Goal: Task Accomplishment & Management: Complete application form

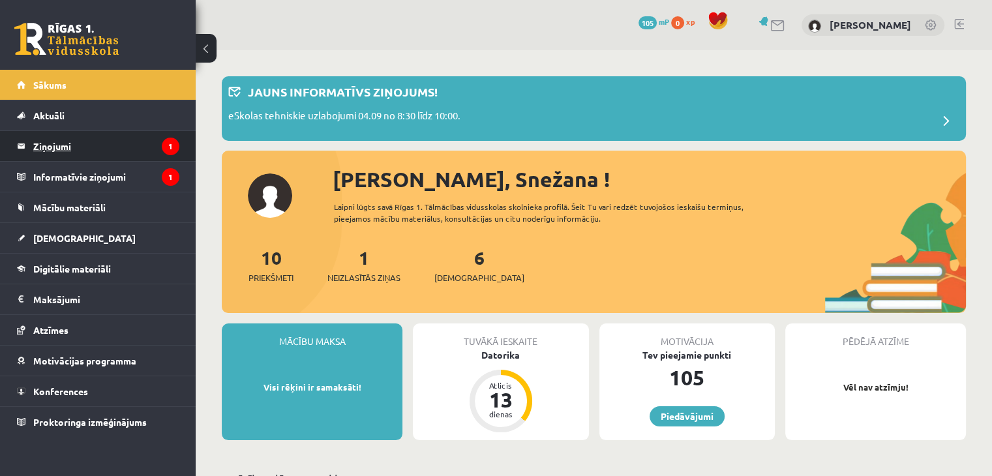
click at [57, 151] on legend "Ziņojumi 1" at bounding box center [106, 146] width 146 height 30
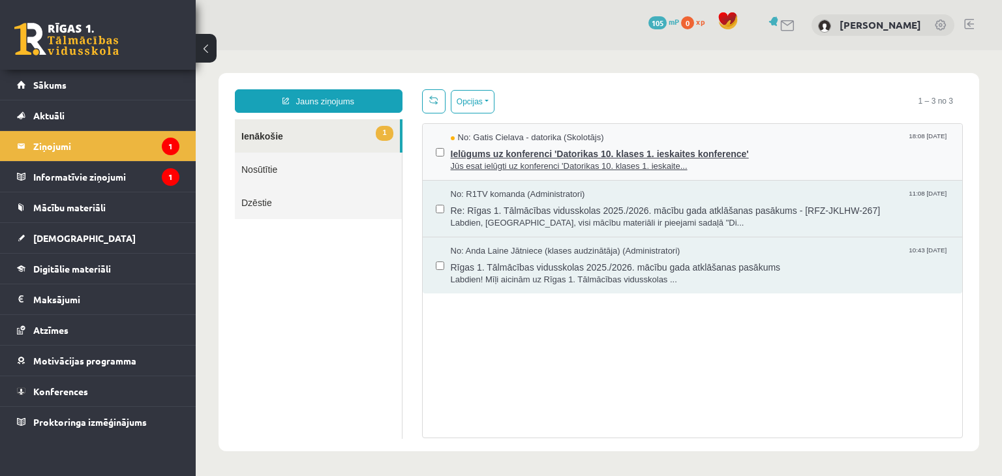
click at [550, 160] on span "Jūs esat ielūgti uz konferenci 'Datorikas 10. klases 1. ieskaite..." at bounding box center [700, 166] width 499 height 12
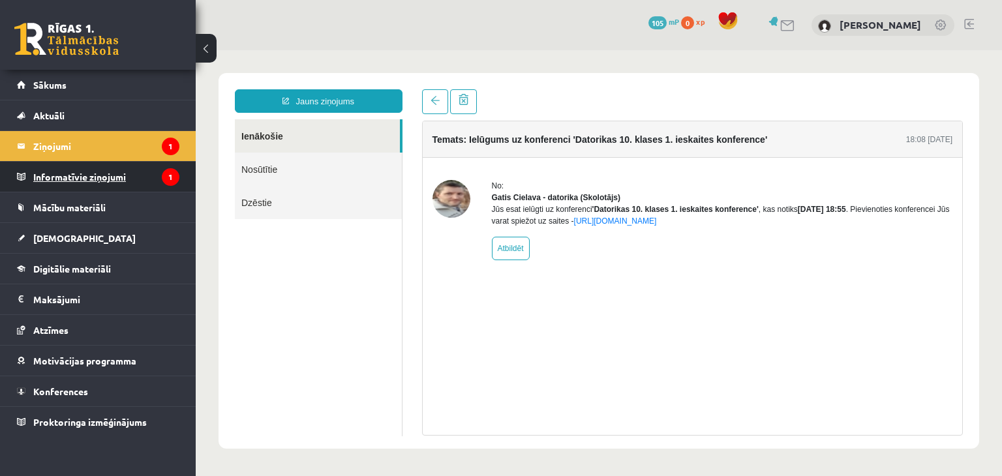
click at [94, 175] on legend "Informatīvie ziņojumi 1" at bounding box center [106, 177] width 146 height 30
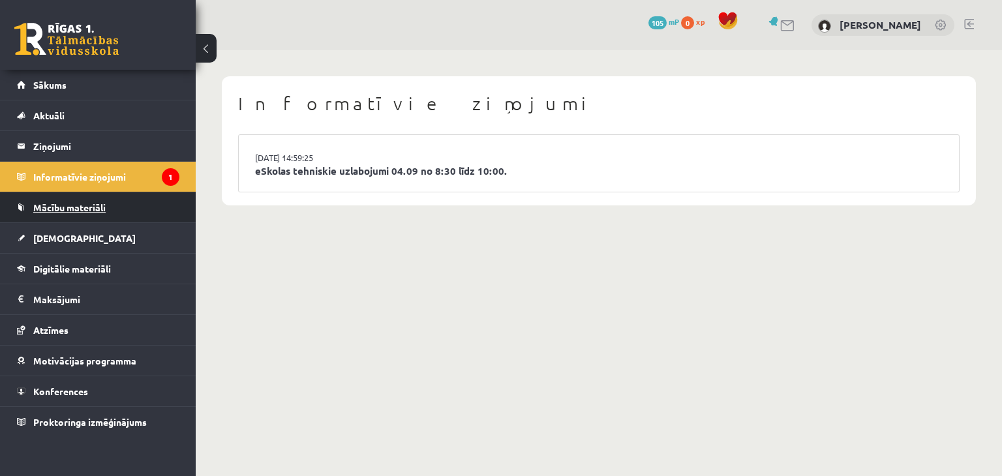
click at [83, 206] on span "Mācību materiāli" at bounding box center [69, 208] width 72 height 12
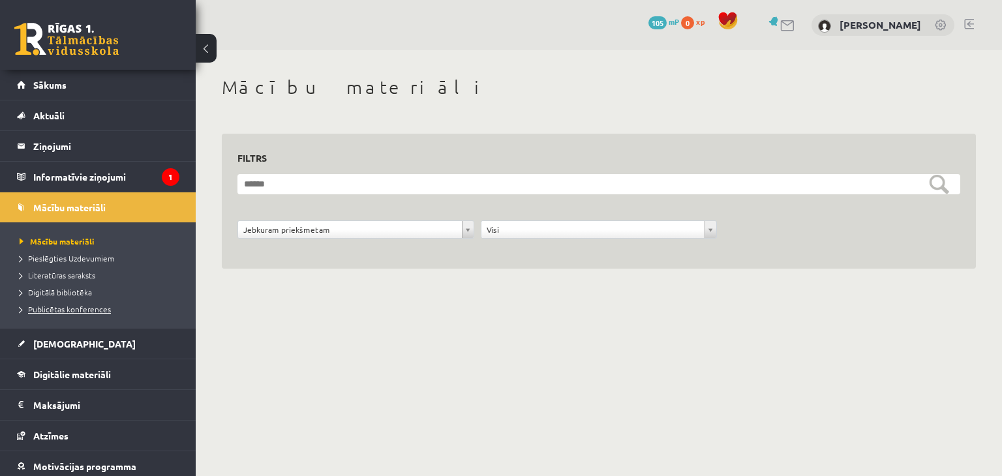
click at [57, 308] on span "Publicētas konferences" at bounding box center [65, 309] width 91 height 10
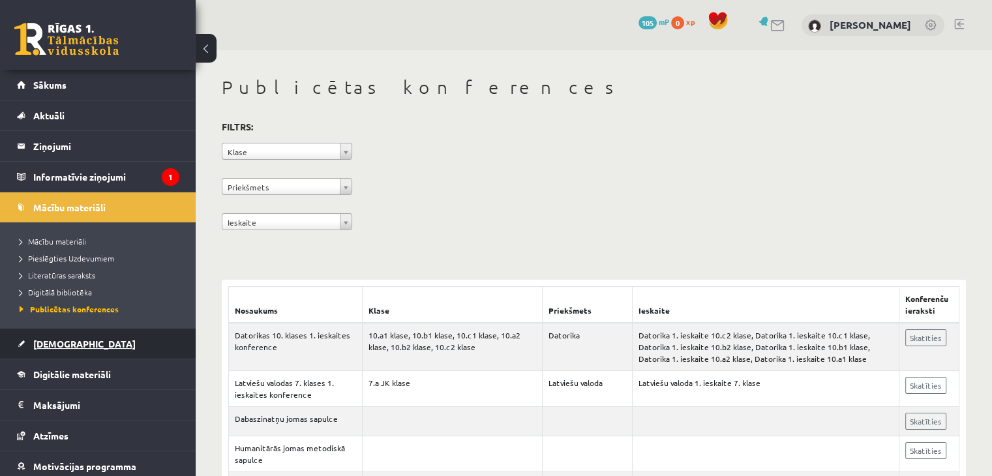
click at [44, 344] on span "[DEMOGRAPHIC_DATA]" at bounding box center [84, 344] width 102 height 12
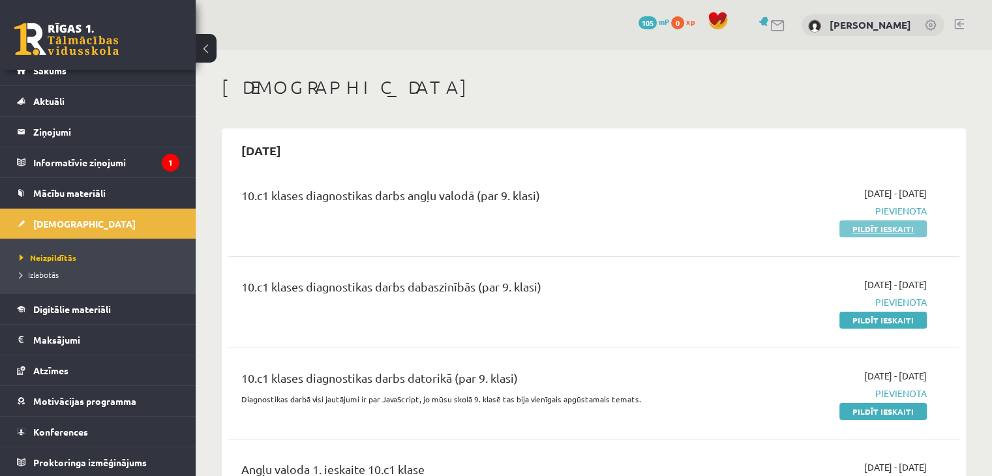
click at [875, 228] on link "Pildīt ieskaiti" at bounding box center [882, 228] width 87 height 17
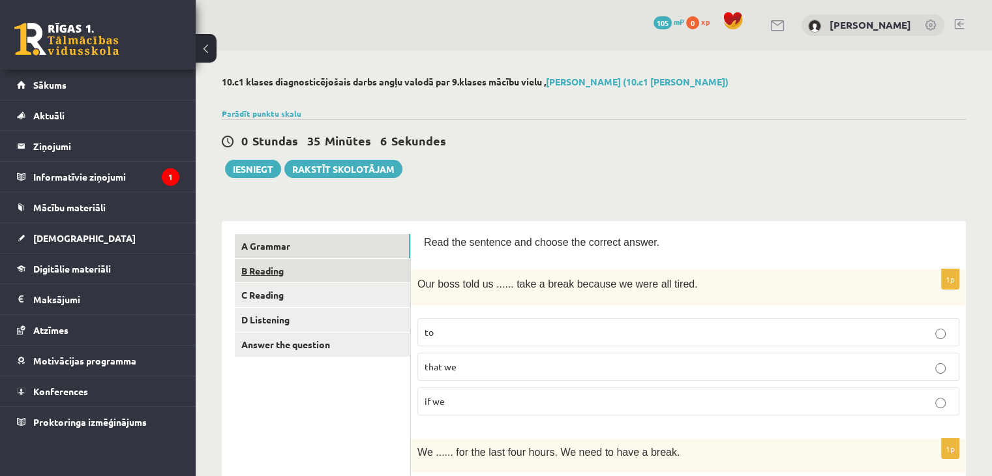
click at [262, 269] on link "B Reading" at bounding box center [322, 271] width 175 height 24
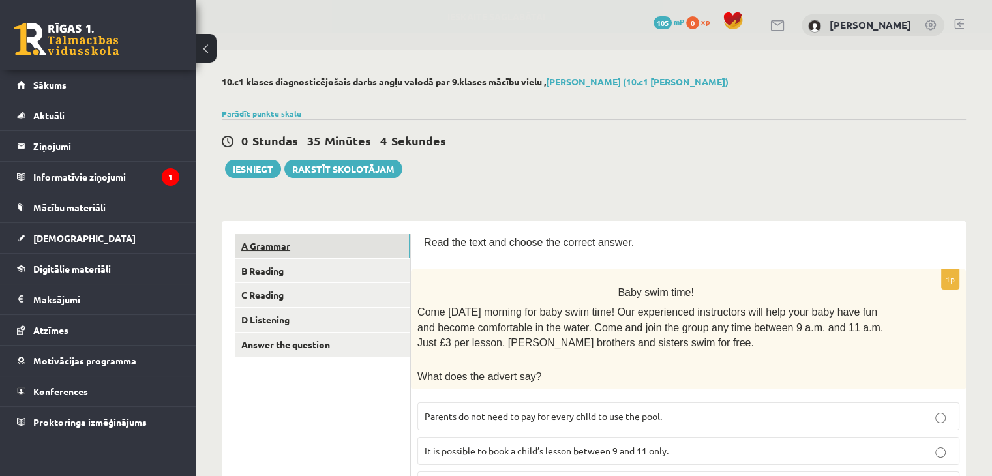
click at [261, 241] on link "A Grammar" at bounding box center [322, 246] width 175 height 24
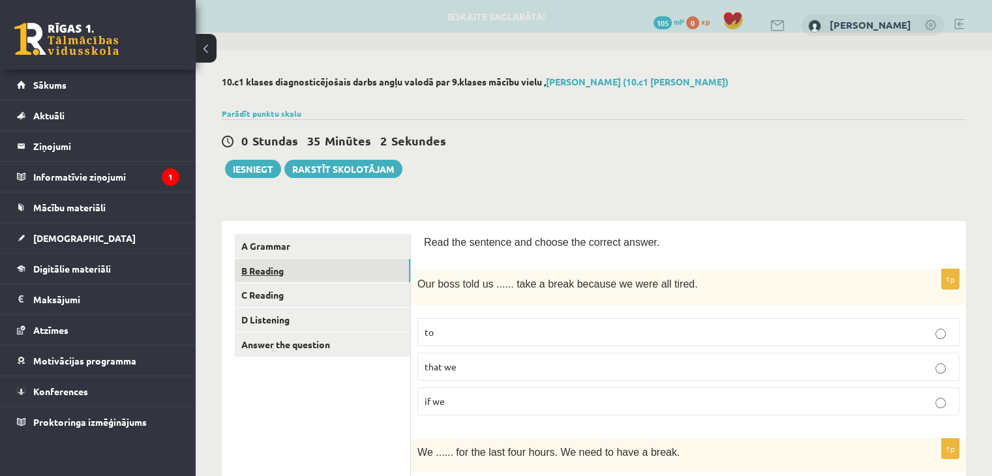
click at [261, 272] on link "B Reading" at bounding box center [322, 271] width 175 height 24
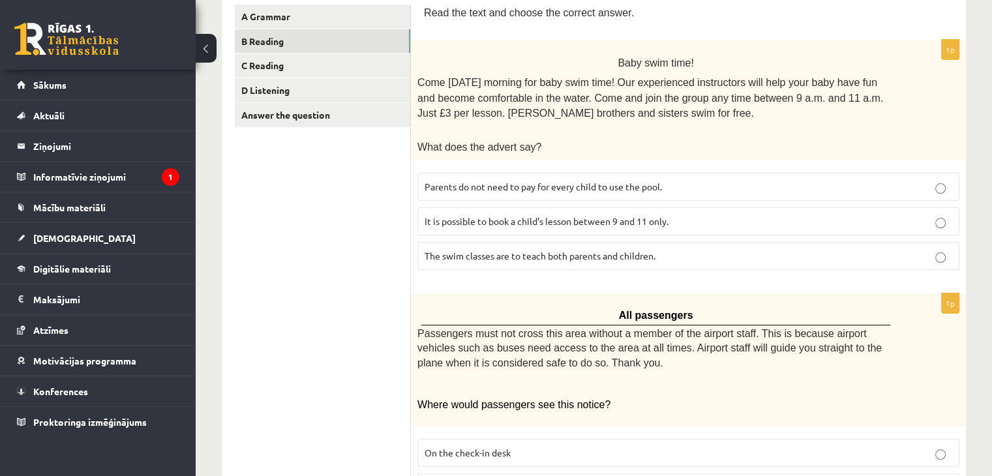
scroll to position [235, 0]
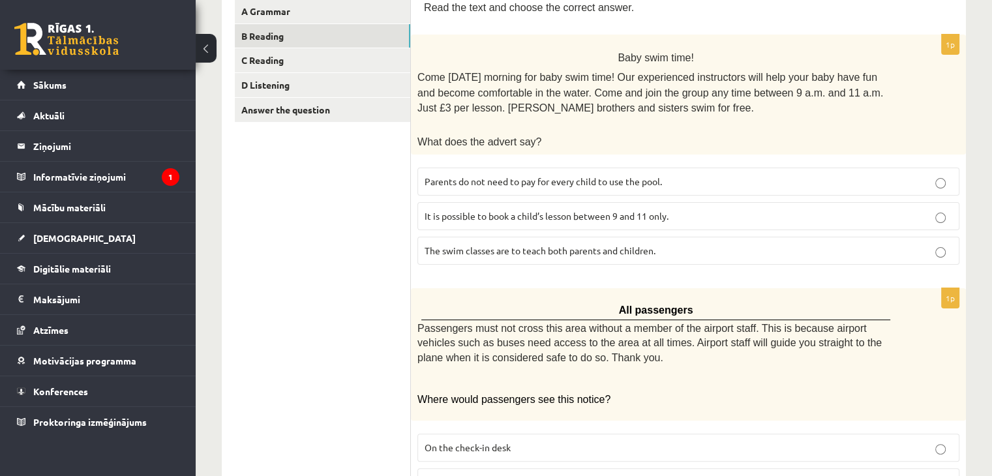
click at [937, 221] on label "It is possible to book a child’s lesson between 9 and 11 only." at bounding box center [688, 216] width 542 height 28
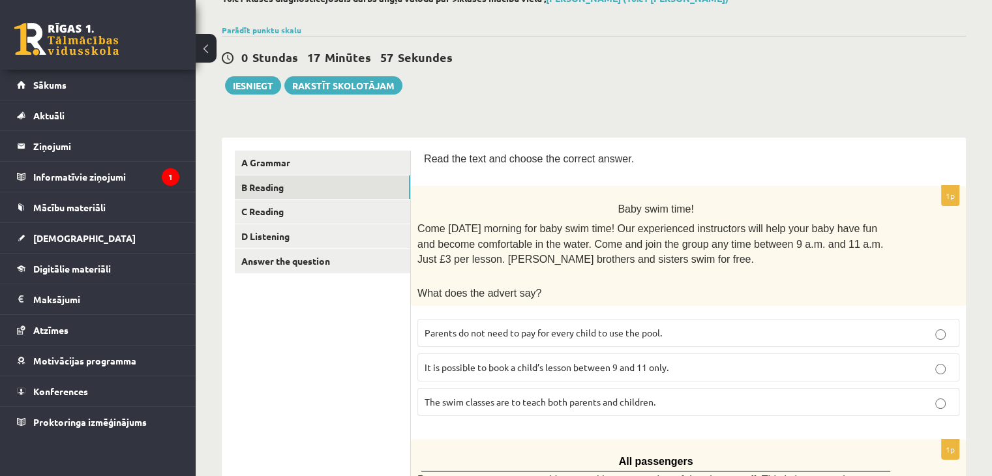
scroll to position [0, 0]
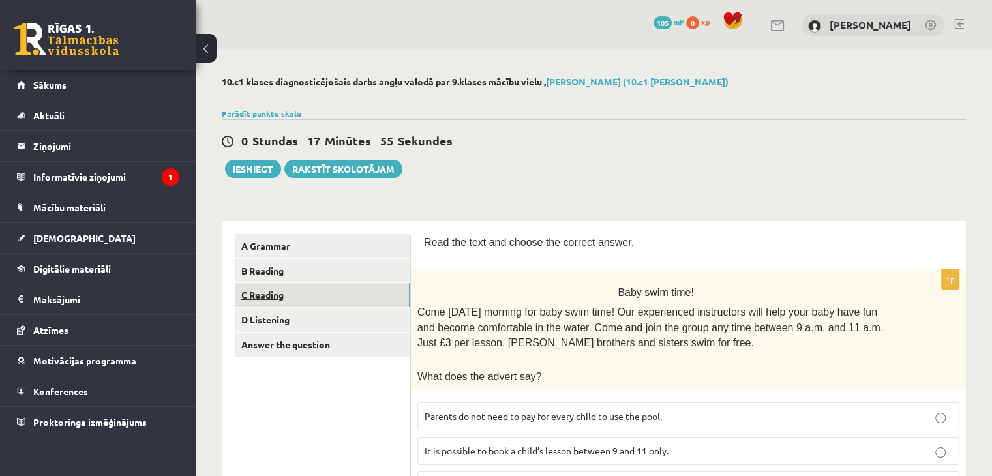
click at [300, 293] on link "C Reading" at bounding box center [322, 295] width 175 height 24
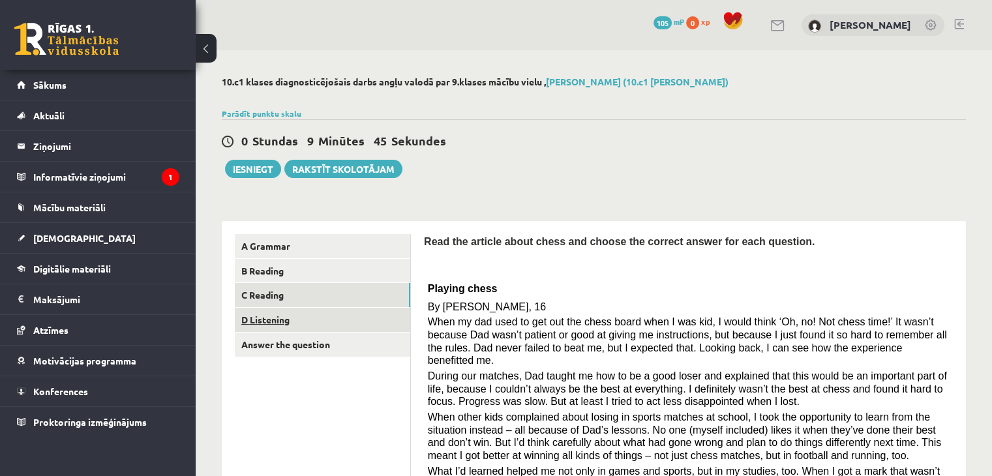
click at [282, 320] on link "D Listening" at bounding box center [322, 320] width 175 height 24
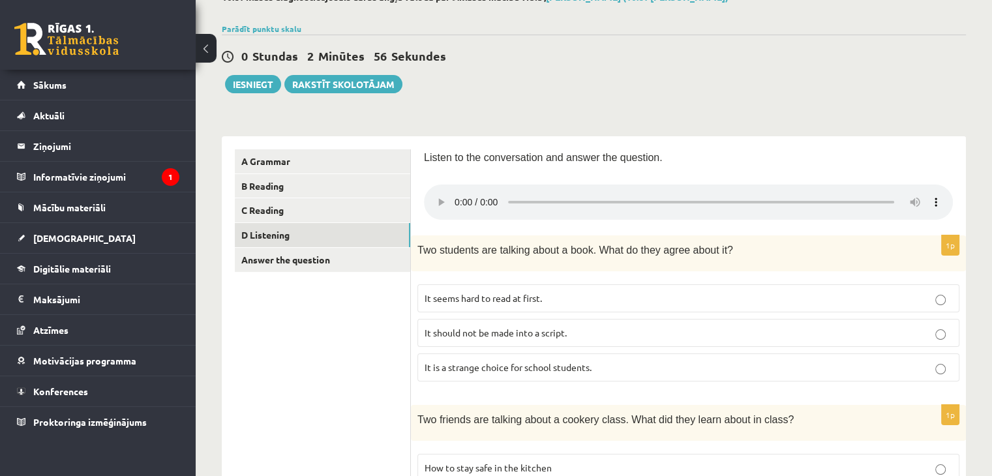
scroll to position [49, 0]
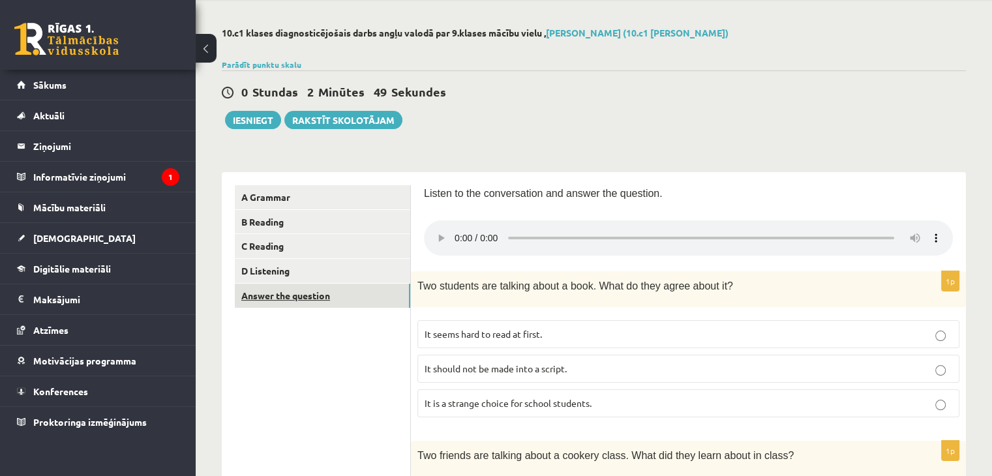
click at [313, 296] on link "Answer the question" at bounding box center [322, 296] width 175 height 24
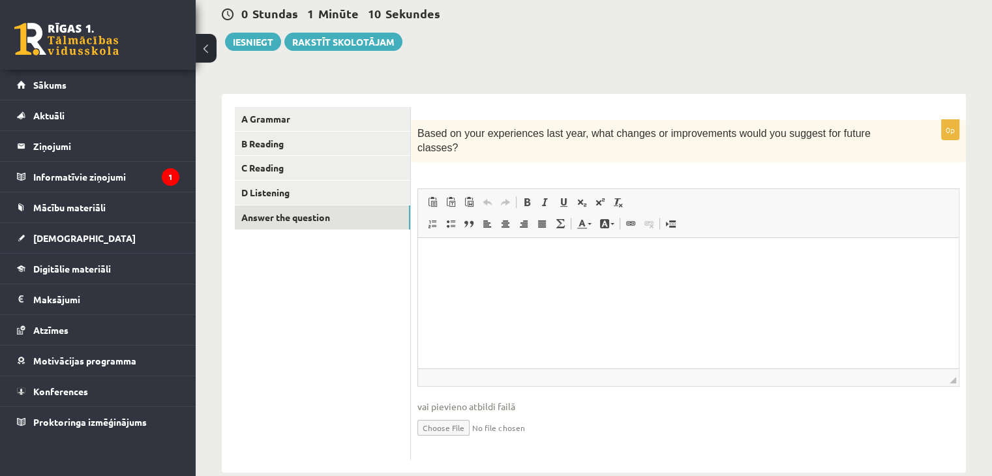
scroll to position [135, 0]
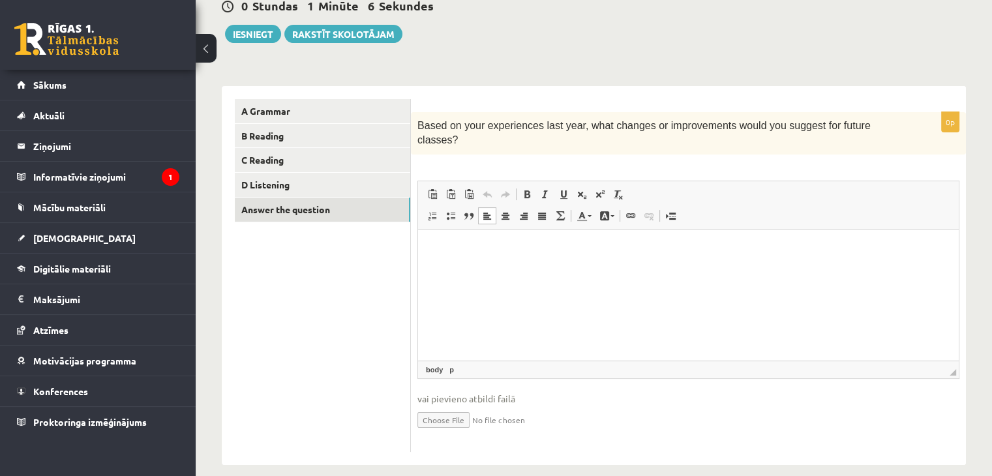
click at [743, 269] on html at bounding box center [688, 250] width 541 height 40
click at [262, 35] on button "Iesniegt" at bounding box center [253, 34] width 56 height 18
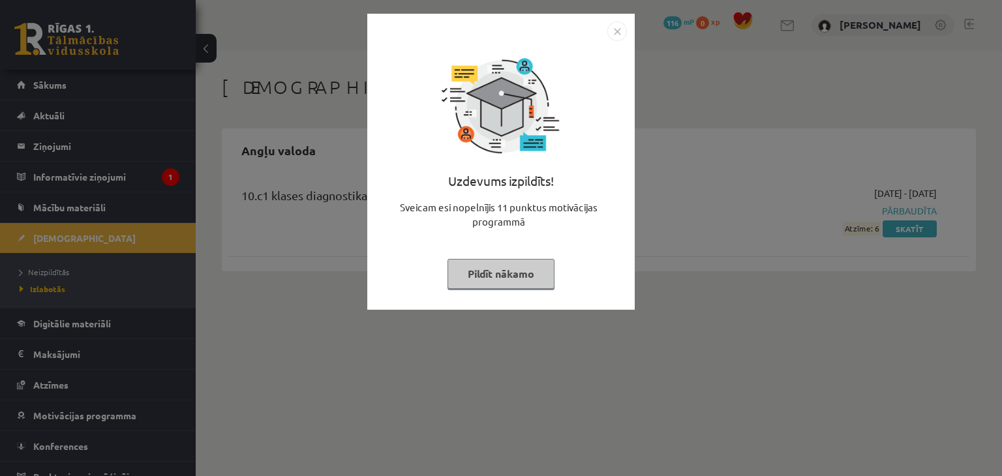
click at [492, 272] on button "Pildīt nākamo" at bounding box center [500, 274] width 107 height 30
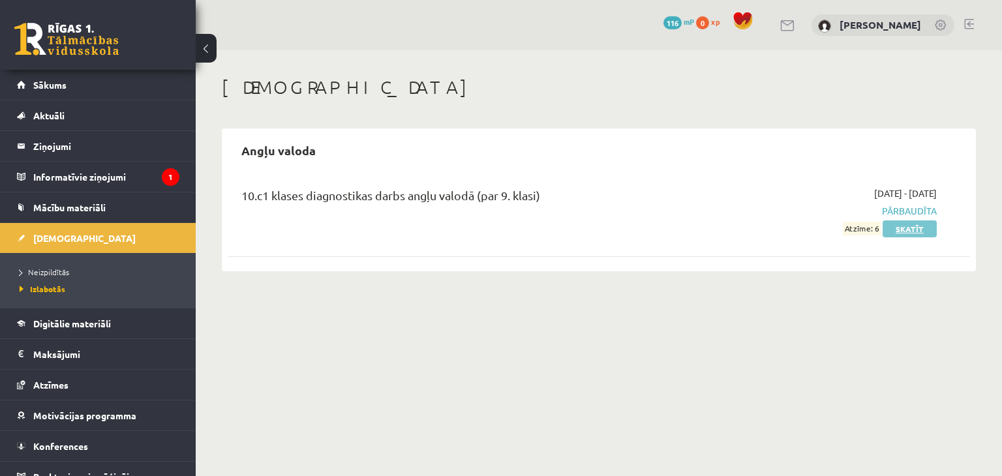
click at [910, 225] on link "Skatīt" at bounding box center [909, 228] width 54 height 17
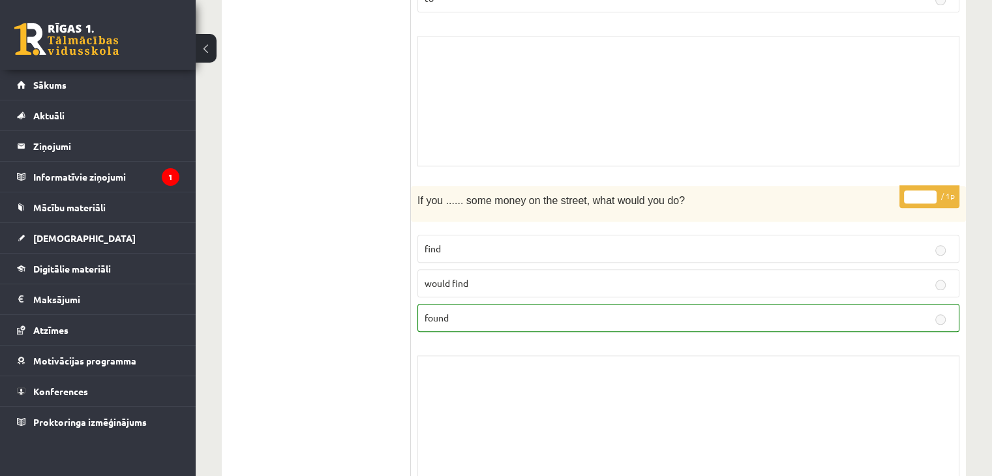
scroll to position [118, 0]
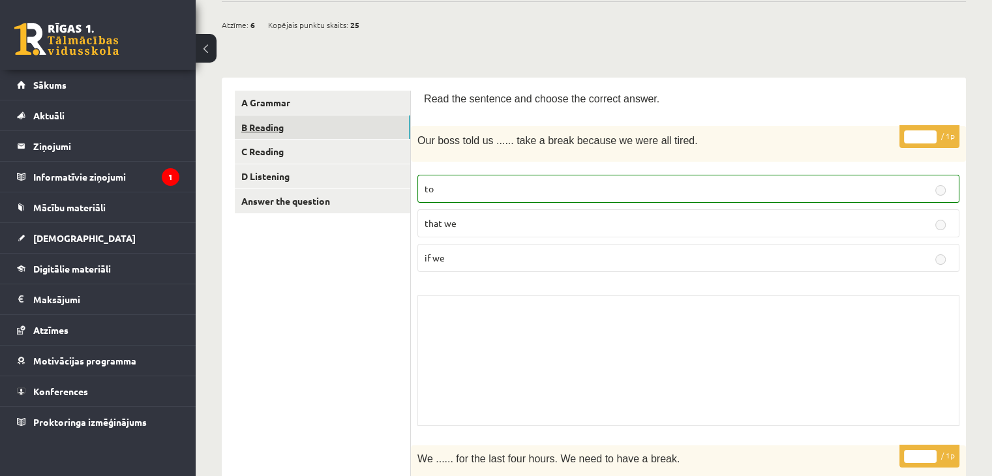
click at [271, 128] on link "B Reading" at bounding box center [322, 127] width 175 height 24
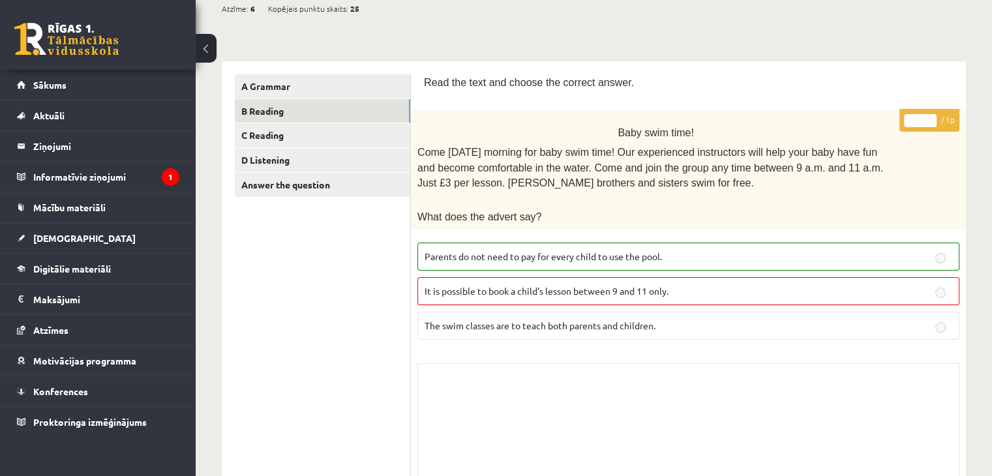
scroll to position [0, 0]
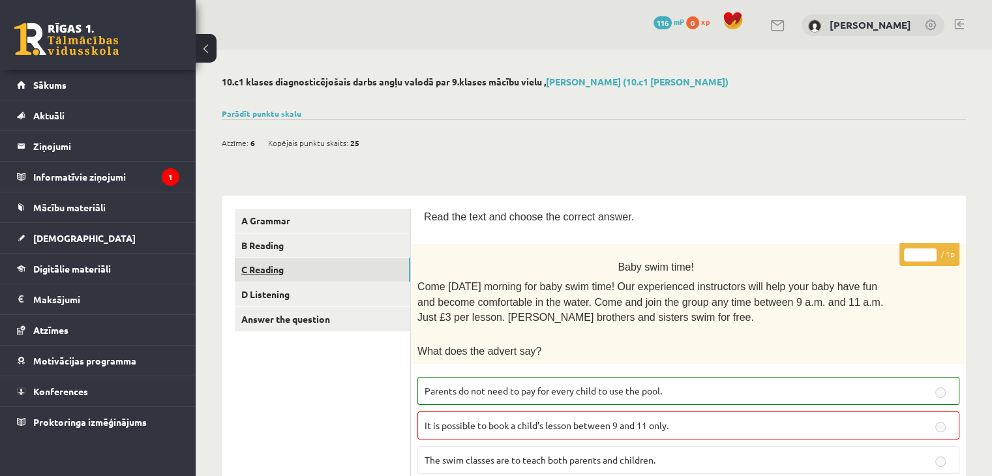
click at [252, 273] on link "C Reading" at bounding box center [322, 270] width 175 height 24
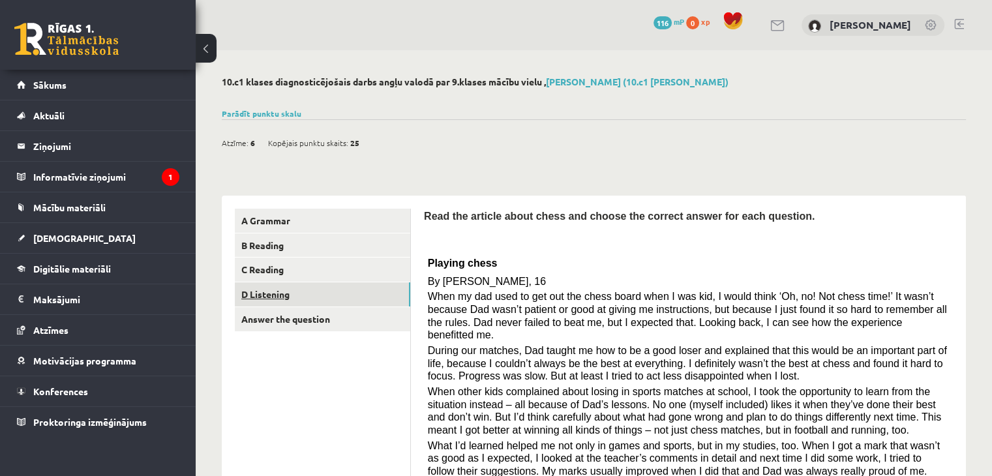
click at [250, 299] on link "D Listening" at bounding box center [322, 294] width 175 height 24
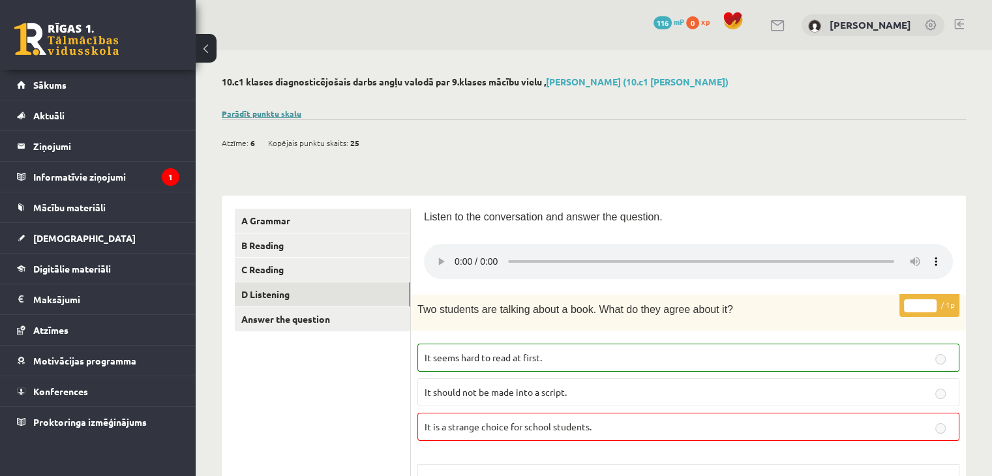
click at [290, 112] on link "Parādīt punktu skalu" at bounding box center [262, 113] width 80 height 10
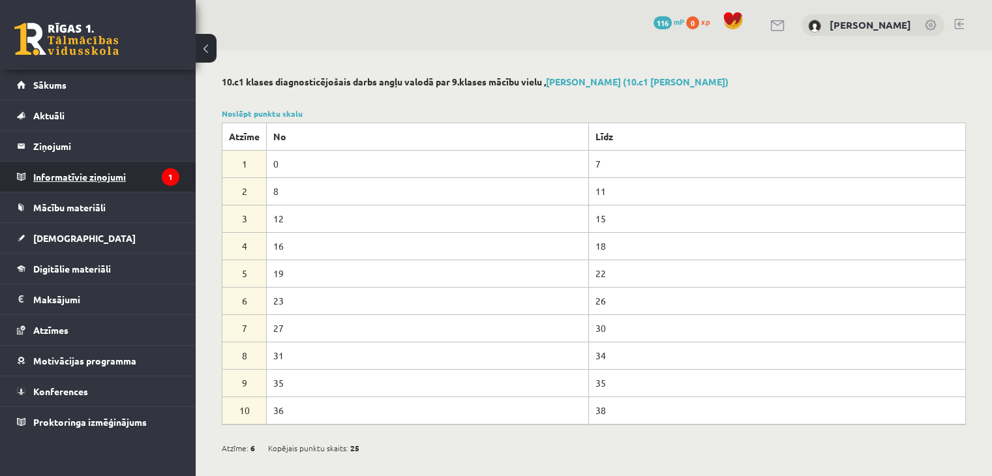
click at [85, 173] on legend "Informatīvie ziņojumi 1" at bounding box center [106, 177] width 146 height 30
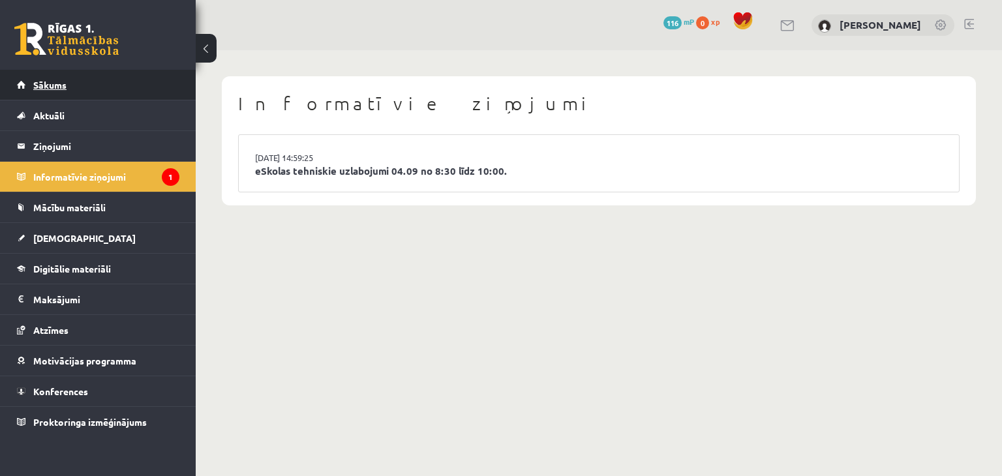
click at [52, 86] on span "Sākums" at bounding box center [49, 85] width 33 height 12
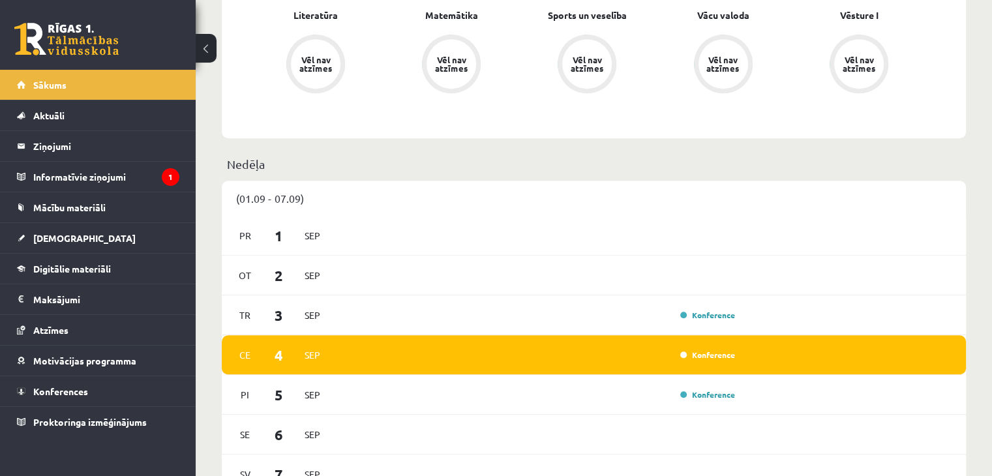
scroll to position [202, 0]
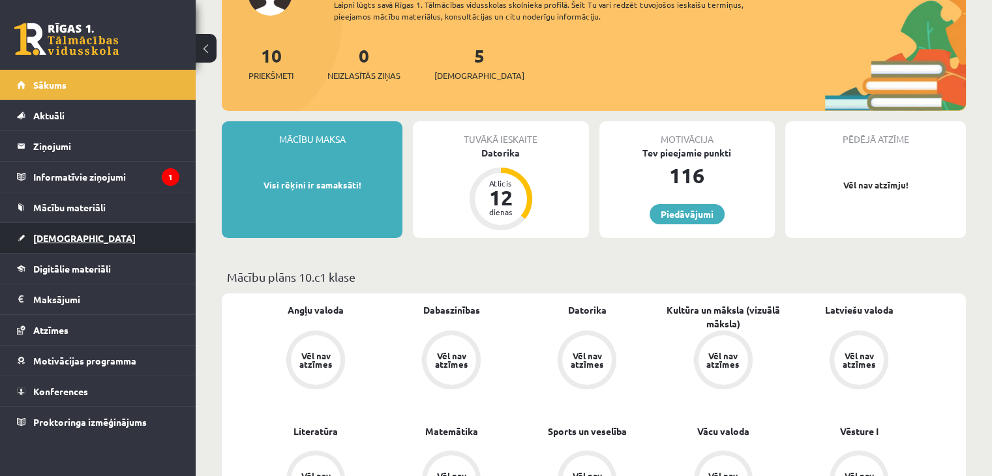
click at [58, 239] on span "[DEMOGRAPHIC_DATA]" at bounding box center [84, 238] width 102 height 12
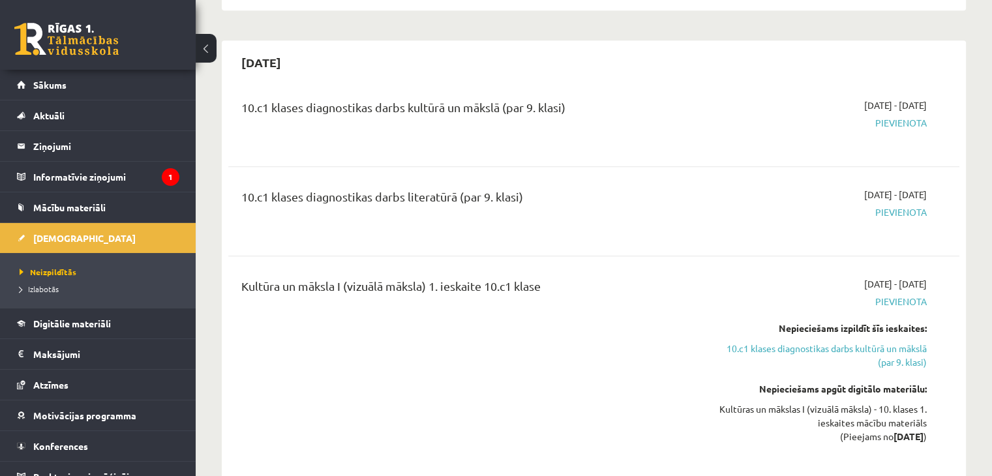
scroll to position [1092, 0]
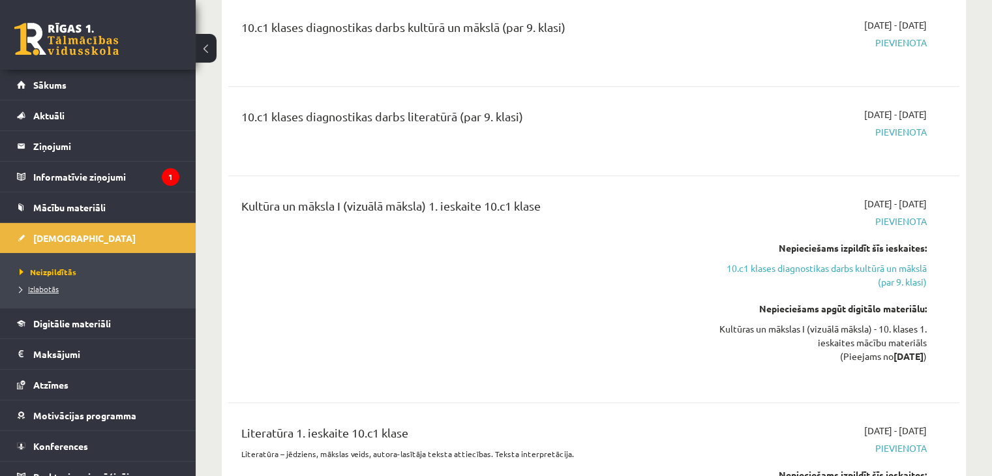
click at [37, 292] on span "Izlabotās" at bounding box center [39, 289] width 39 height 10
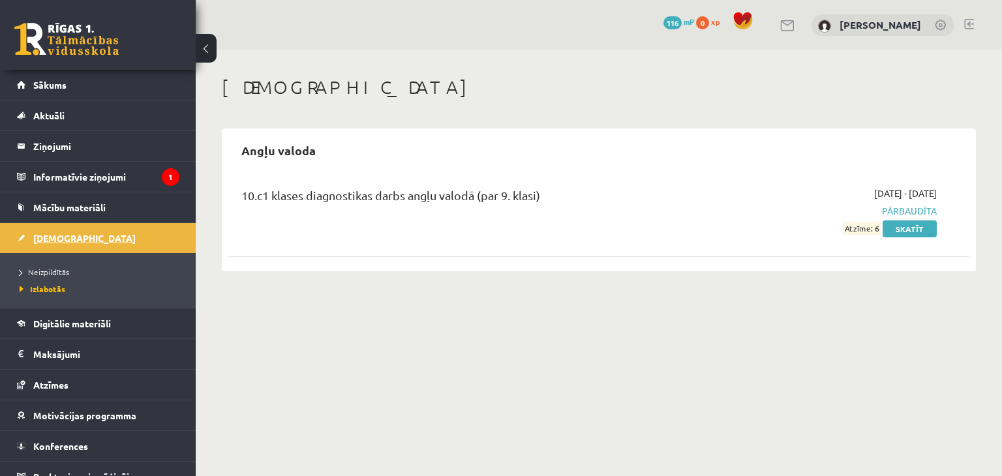
click at [66, 237] on span "[DEMOGRAPHIC_DATA]" at bounding box center [84, 238] width 102 height 12
